Goal: Task Accomplishment & Management: Complete application form

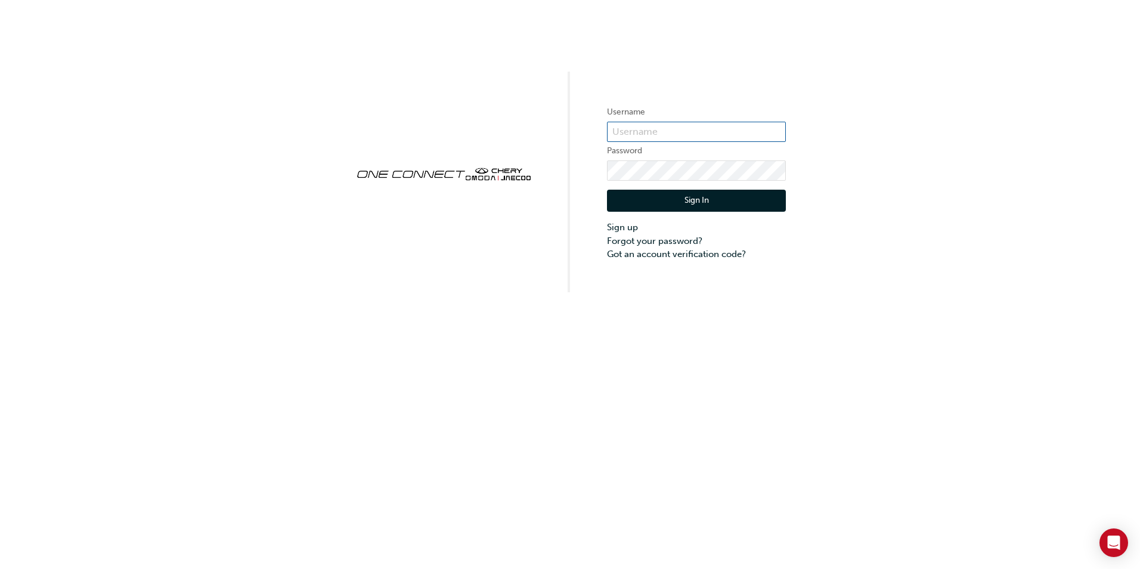
click at [639, 135] on input "text" at bounding box center [696, 132] width 179 height 20
click at [637, 128] on input "text" at bounding box center [696, 132] width 179 height 20
click at [660, 129] on input "[EMAIL_ADDRESS][DOMAIN_NAME]" at bounding box center [696, 132] width 179 height 20
type input "[EMAIL_ADDRESS][DOMAIN_NAME]"
click at [668, 210] on button "Sign In" at bounding box center [696, 201] width 179 height 23
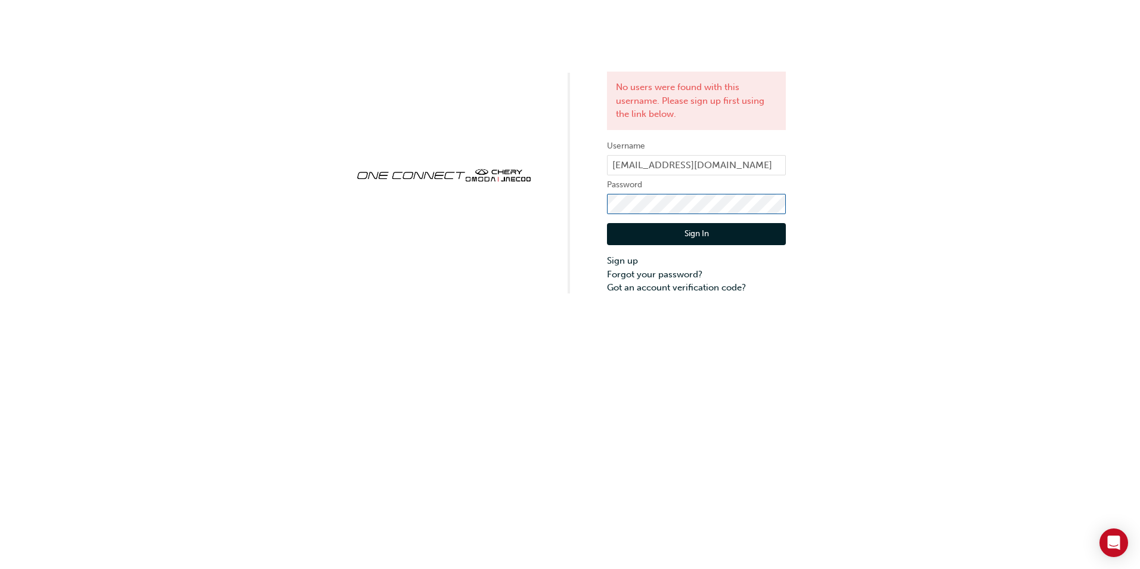
click at [559, 191] on div "No users were found with this username. Please sign up first using the link bel…" at bounding box center [570, 147] width 1140 height 294
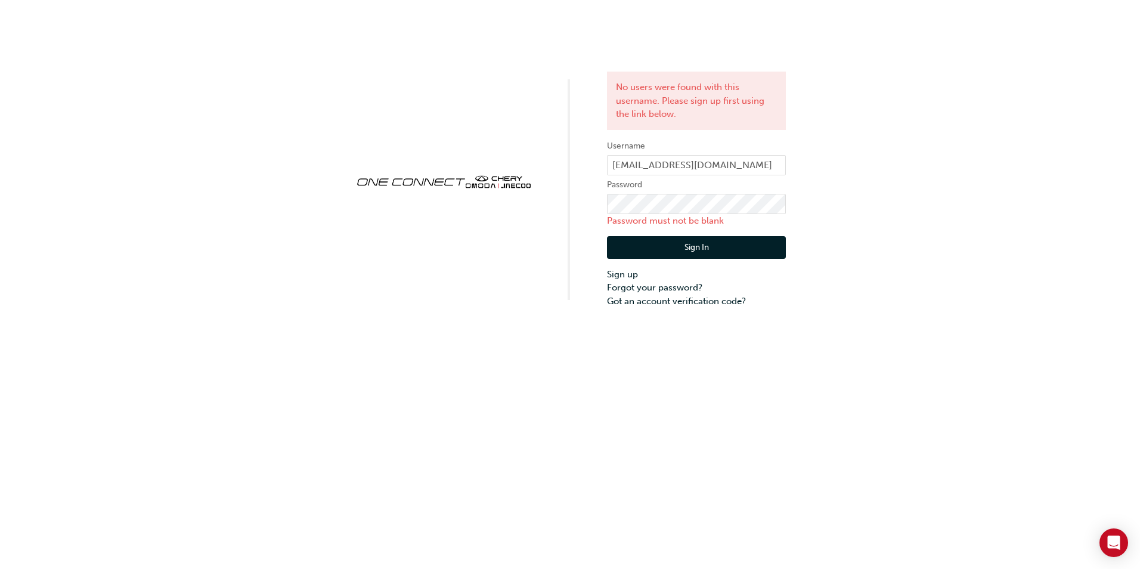
click at [814, 89] on div "No users were found with this username. Please sign up first using the link bel…" at bounding box center [570, 154] width 1140 height 308
click at [746, 170] on input "[EMAIL_ADDRESS][DOMAIN_NAME]" at bounding box center [696, 165] width 179 height 20
click at [669, 288] on link "Forgot your password?" at bounding box center [696, 288] width 179 height 14
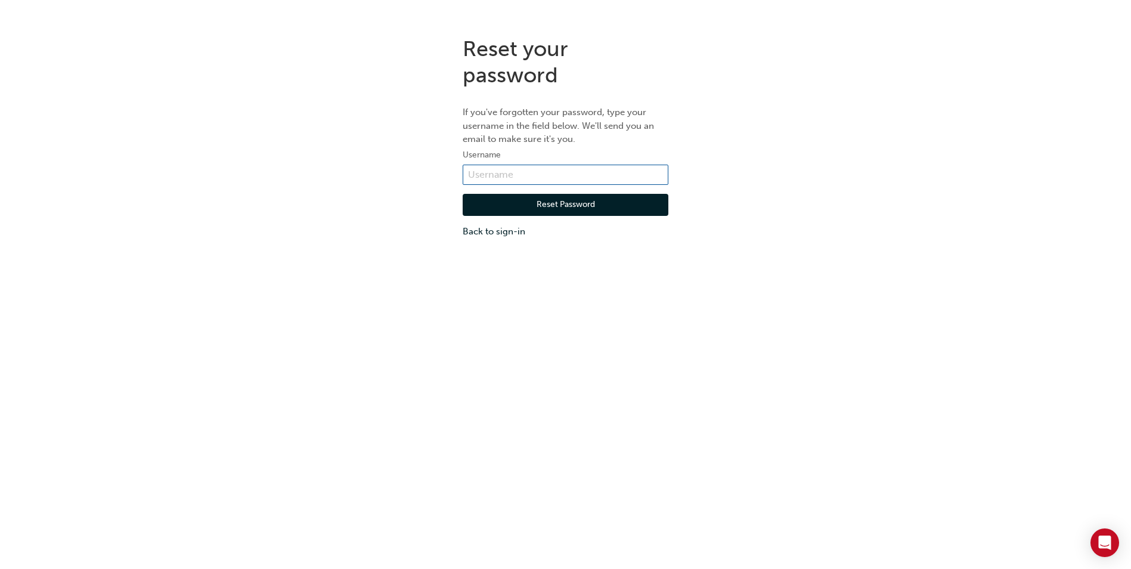
click at [508, 179] on input "text" at bounding box center [566, 175] width 206 height 20
type input "[EMAIL_ADDRESS][DOMAIN_NAME]"
click at [578, 207] on button "Reset Password" at bounding box center [566, 205] width 206 height 23
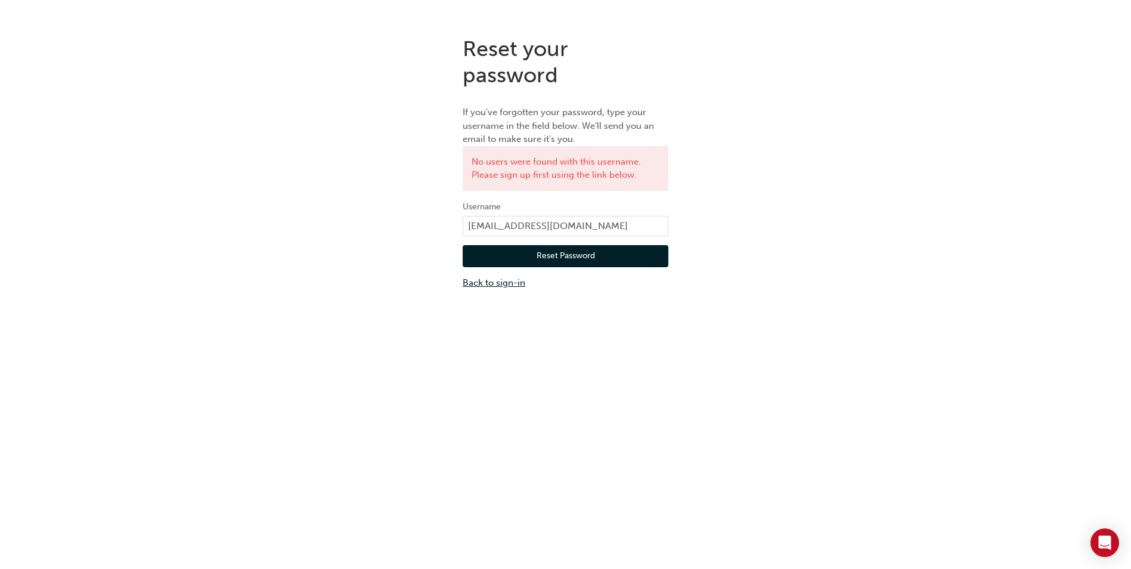
click at [500, 284] on link "Back to sign-in" at bounding box center [566, 283] width 206 height 14
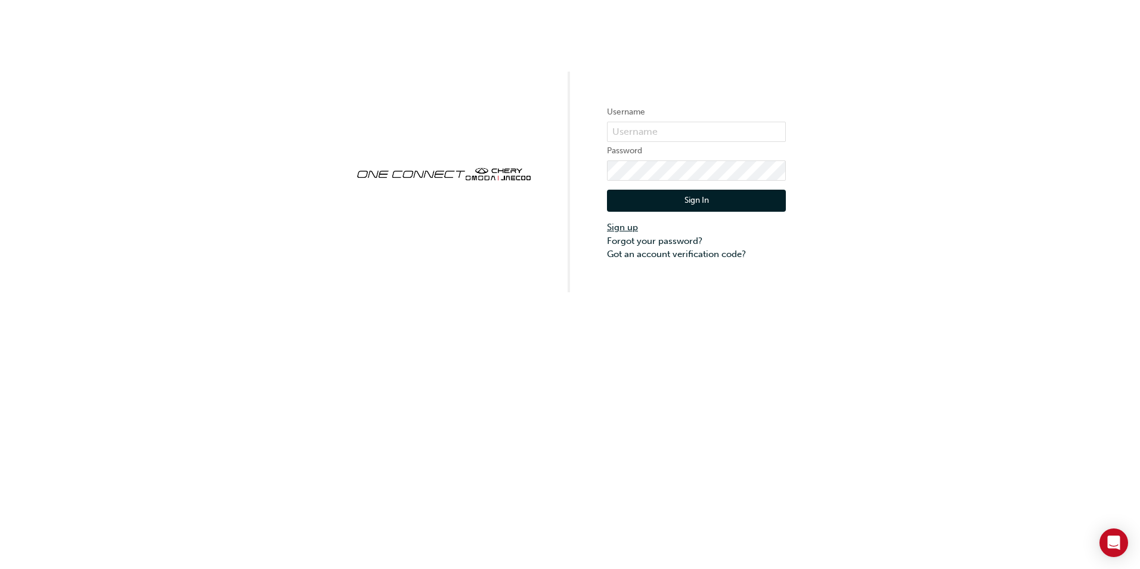
click at [629, 229] on link "Sign up" at bounding box center [696, 228] width 179 height 14
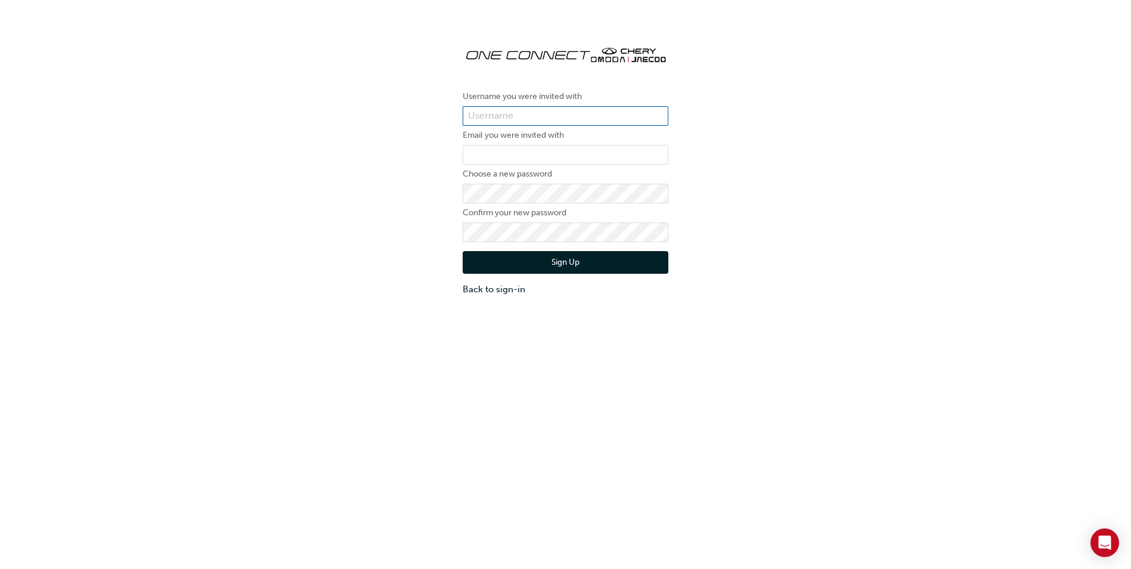
click at [497, 117] on input "text" at bounding box center [566, 116] width 206 height 20
type input "[EMAIL_ADDRESS][DOMAIN_NAME]"
click at [520, 154] on input "email" at bounding box center [566, 155] width 206 height 20
type input "[EMAIL_ADDRESS][DOMAIN_NAME]"
click at [568, 259] on button "Sign Up" at bounding box center [566, 262] width 206 height 23
